Goal: Task Accomplishment & Management: Manage account settings

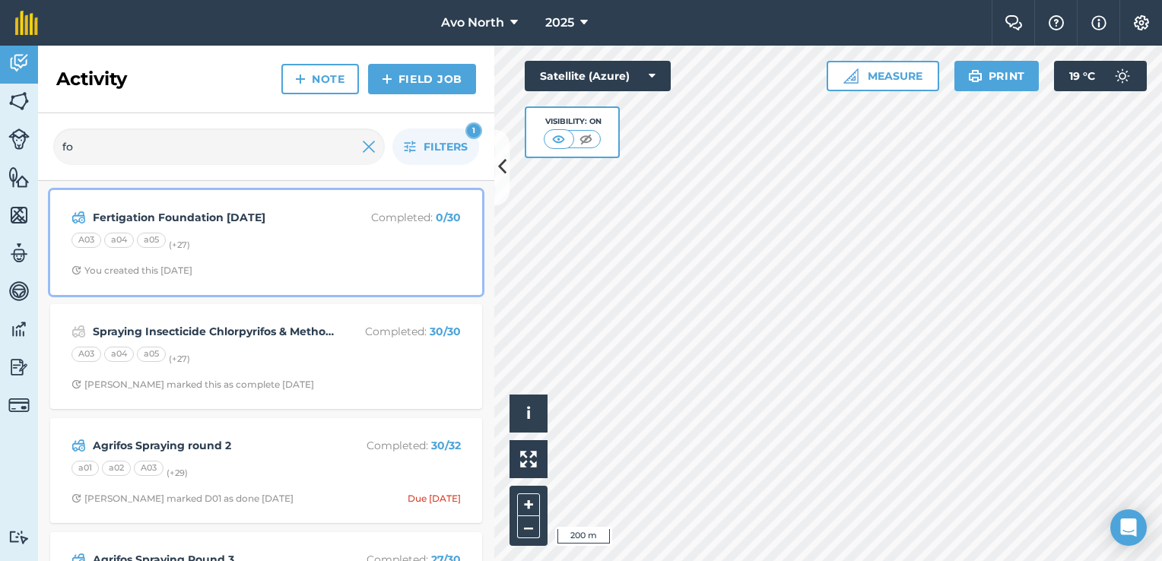
click at [287, 260] on div "Fertigation Foundation [DATE] Completed : 0 / 30 A03 a04 a05 (+ 27 ) You create…" at bounding box center [266, 242] width 414 height 87
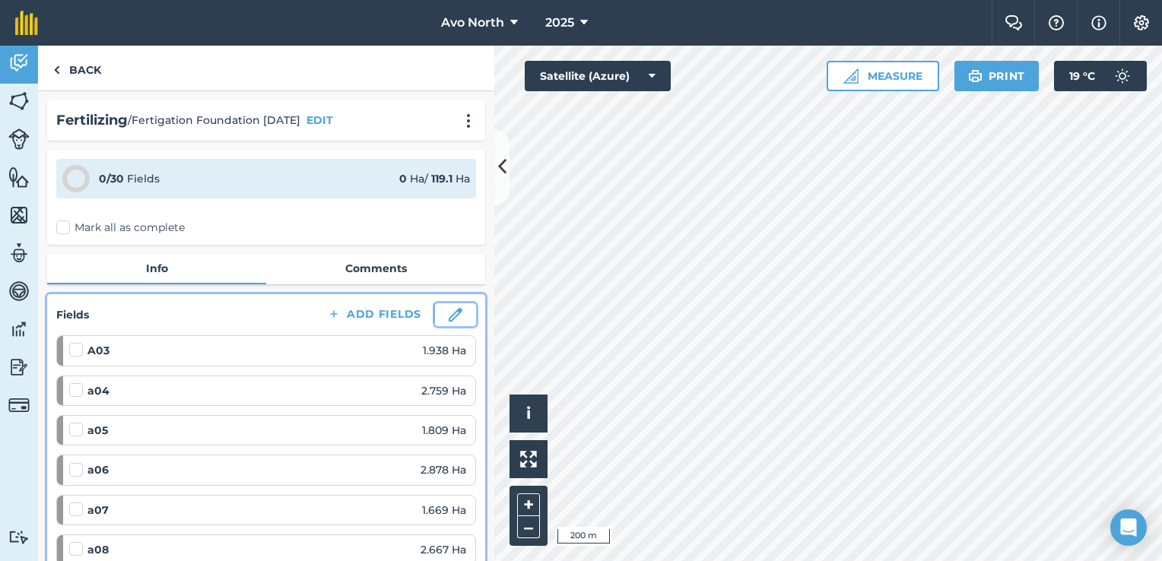
click at [436, 315] on button at bounding box center [455, 314] width 41 height 23
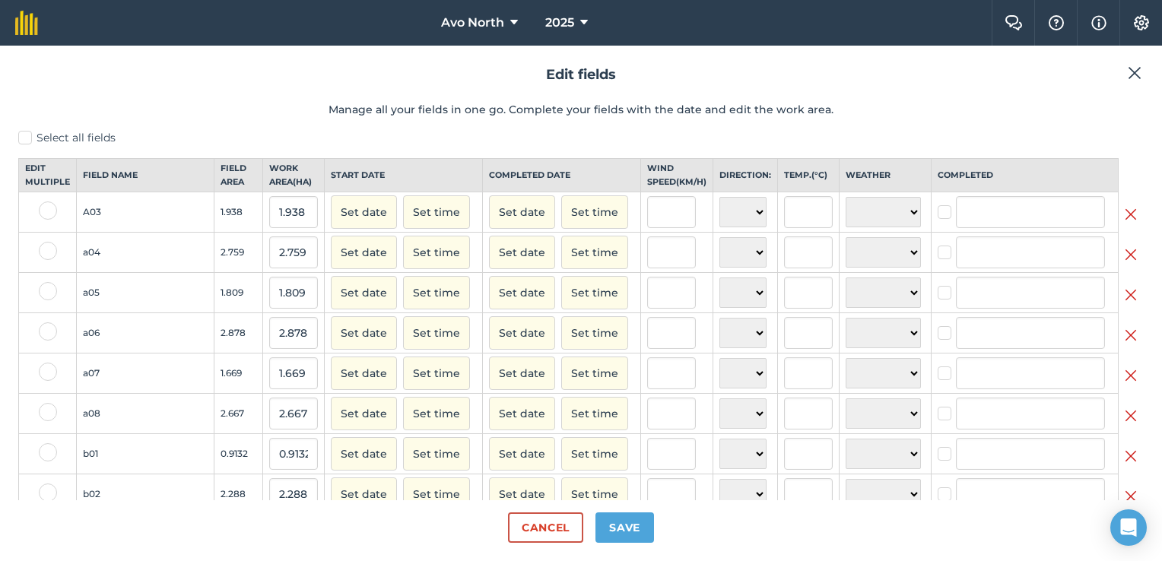
click at [1125, 224] on img at bounding box center [1131, 214] width 12 height 18
click at [1125, 223] on img at bounding box center [1131, 214] width 12 height 18
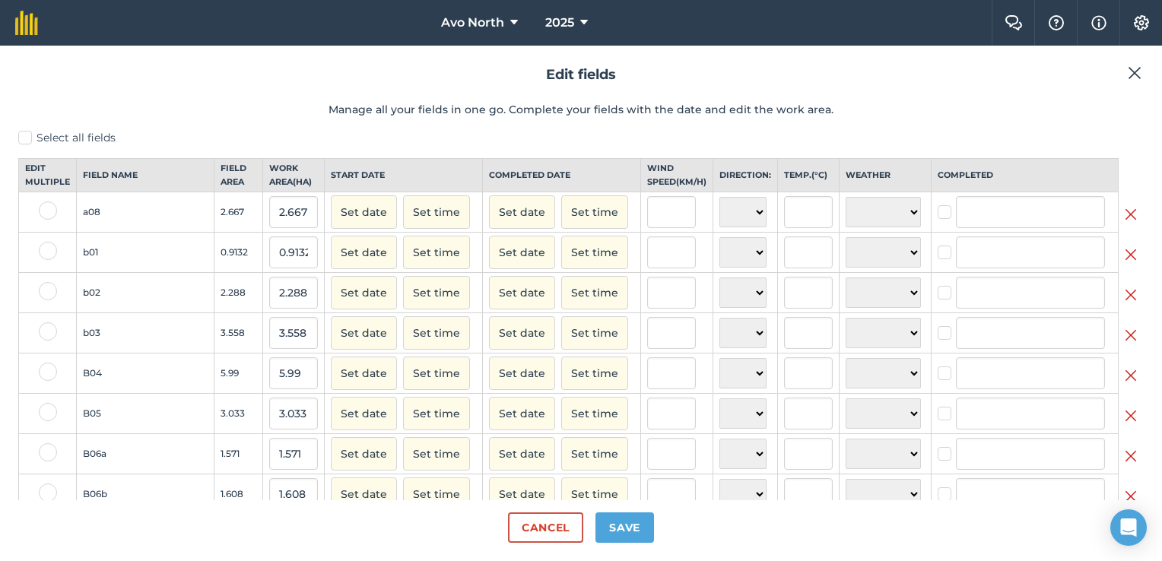
click at [1125, 223] on img at bounding box center [1131, 214] width 12 height 18
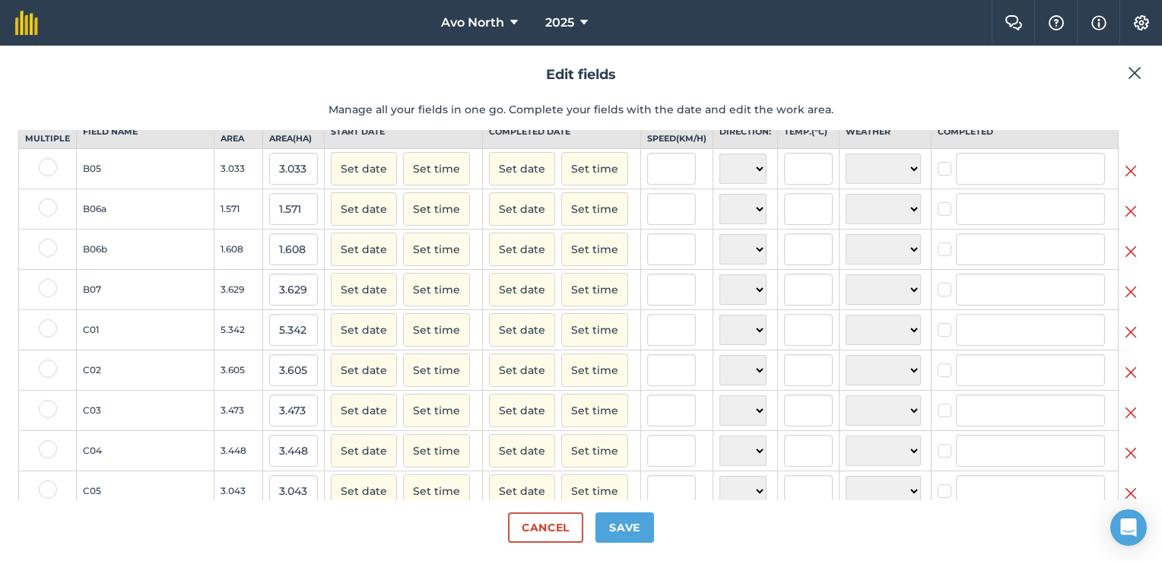
scroll to position [76, 0]
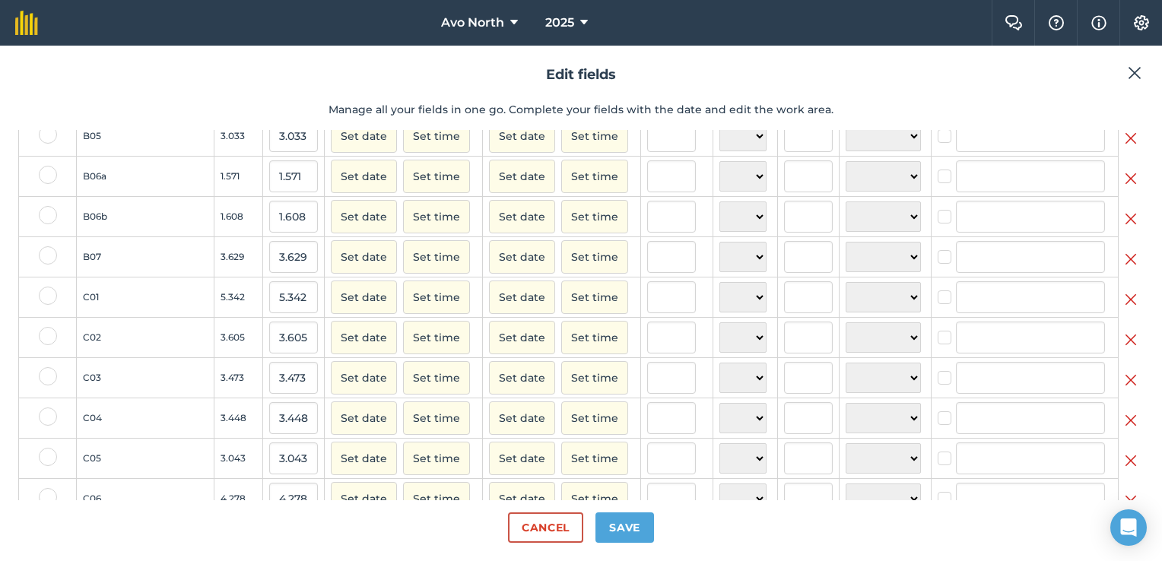
click at [1125, 309] on img at bounding box center [1131, 300] width 12 height 18
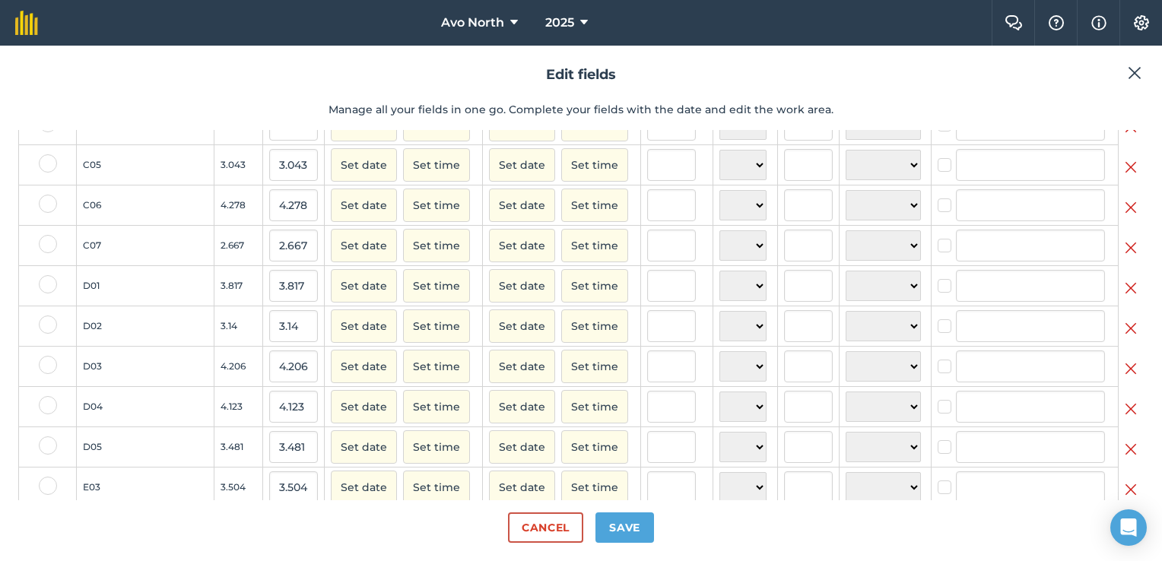
scroll to position [228, 0]
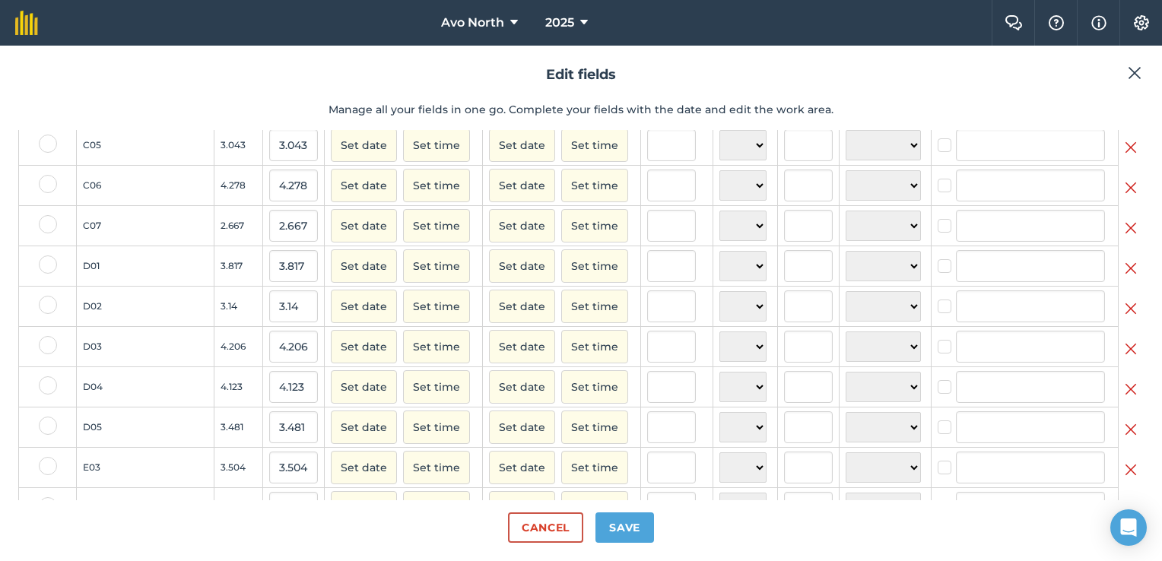
click at [1125, 278] on img at bounding box center [1131, 268] width 12 height 18
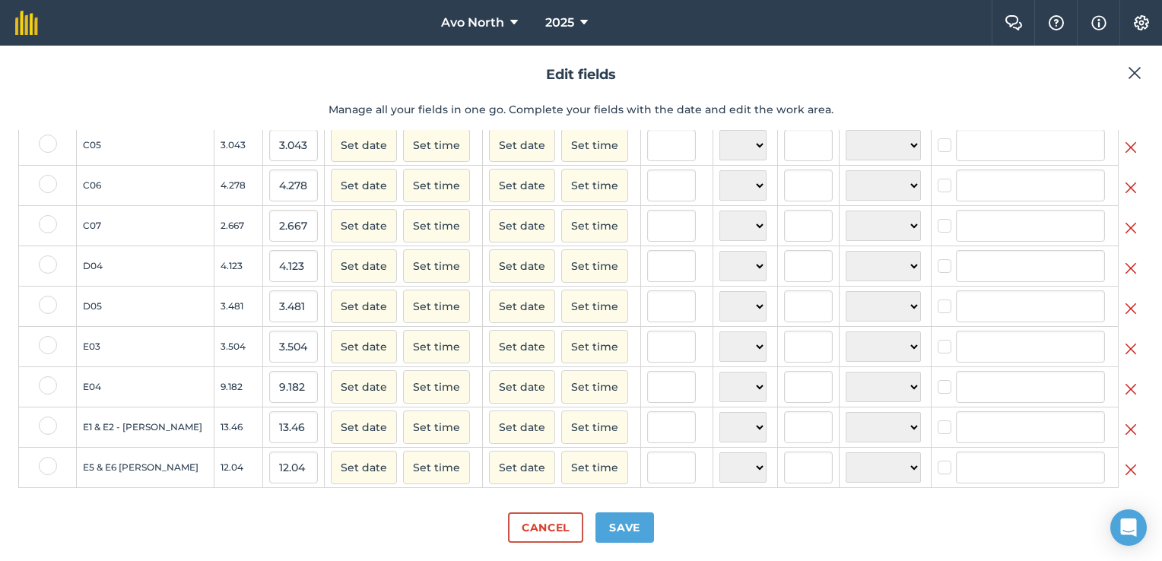
click at [1125, 278] on img at bounding box center [1131, 268] width 12 height 18
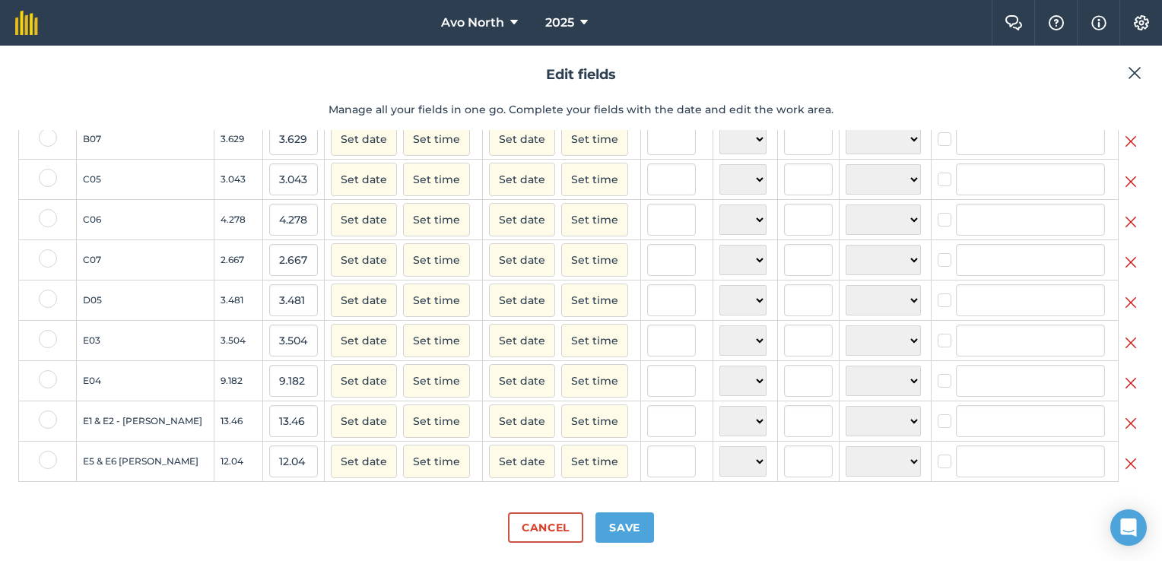
scroll to position [0, 0]
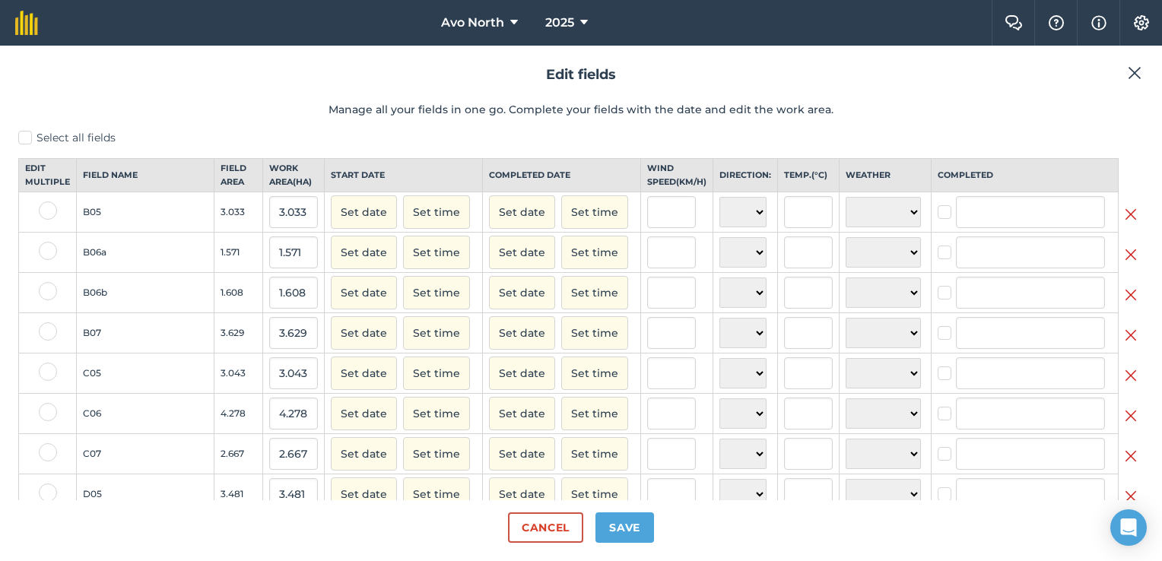
click at [1138, 78] on img at bounding box center [1135, 73] width 14 height 18
